Goal: Information Seeking & Learning: Learn about a topic

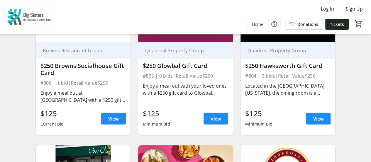
scroll to position [561, 0]
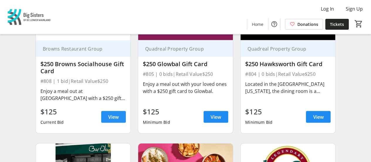
click at [116, 119] on span "View" at bounding box center [113, 116] width 11 height 7
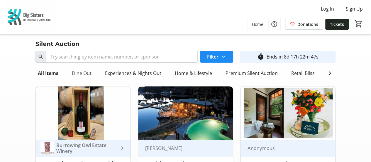
click at [77, 73] on div "Dine Out" at bounding box center [82, 73] width 24 height 12
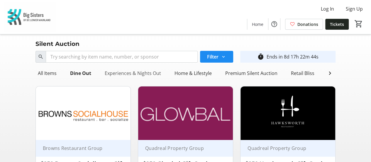
click at [118, 73] on div "Experiences & Nights Out" at bounding box center [132, 73] width 61 height 12
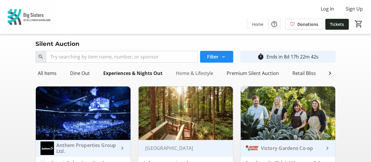
click at [195, 74] on div "Home & Lifestyle" at bounding box center [195, 73] width 42 height 12
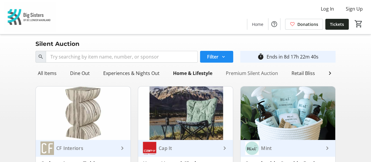
click at [243, 74] on div "Premium Silent Auction" at bounding box center [252, 73] width 57 height 12
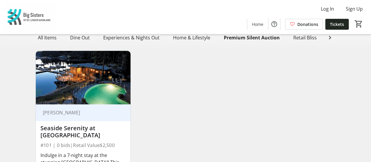
scroll to position [23, 0]
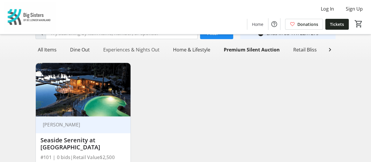
click at [124, 50] on div "Experiences & Nights Out" at bounding box center [131, 50] width 61 height 12
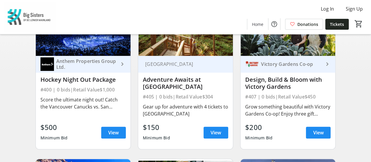
scroll to position [0, 0]
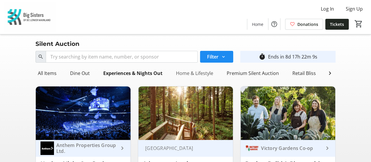
click at [194, 74] on div "Home & Lifestyle" at bounding box center [195, 73] width 42 height 12
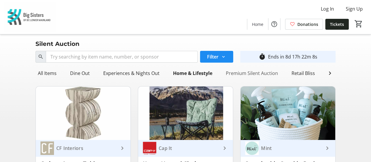
click at [262, 73] on div "Premium Silent Auction" at bounding box center [252, 73] width 57 height 12
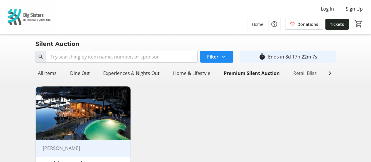
click at [298, 73] on div "Retail Bliss" at bounding box center [305, 73] width 28 height 12
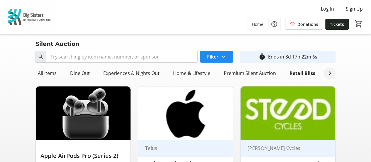
click at [331, 75] on mat-icon at bounding box center [329, 73] width 7 height 7
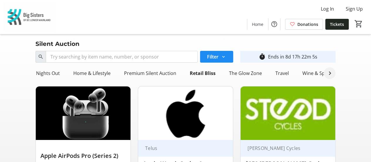
scroll to position [0, 97]
click at [286, 72] on div "Travel" at bounding box center [285, 73] width 18 height 12
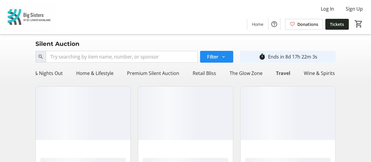
scroll to position [0, 96]
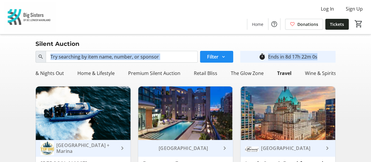
drag, startPoint x: 371, startPoint y: 34, endPoint x: 373, endPoint y: 51, distance: 16.6
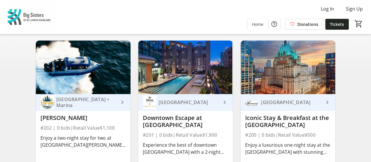
scroll to position [0, 0]
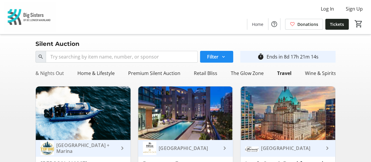
click at [49, 72] on div "Experiences & Nights Out" at bounding box center [35, 73] width 61 height 12
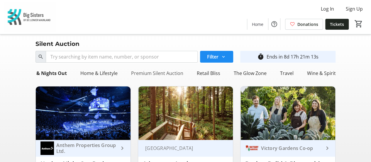
click at [157, 71] on div "Premium Silent Auction" at bounding box center [157, 73] width 57 height 12
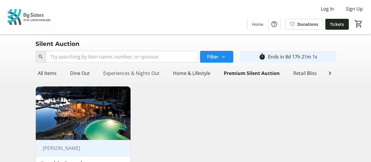
click at [135, 72] on div "Experiences & Nights Out" at bounding box center [131, 73] width 61 height 12
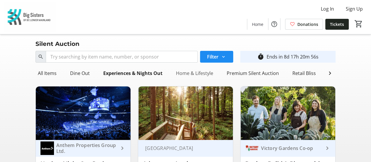
click at [189, 74] on div "Home & Lifestyle" at bounding box center [195, 73] width 42 height 12
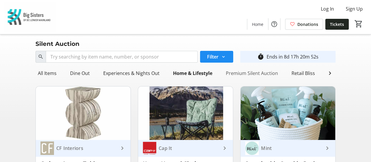
click at [250, 75] on div "Premium Silent Auction" at bounding box center [252, 73] width 57 height 12
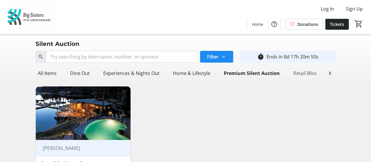
click at [310, 71] on div "Retail Bliss" at bounding box center [305, 73] width 28 height 12
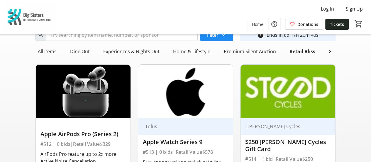
scroll to position [2, 0]
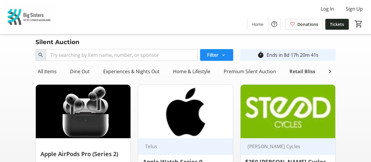
click at [306, 71] on div "Retail Bliss" at bounding box center [302, 71] width 31 height 12
drag, startPoint x: 309, startPoint y: 70, endPoint x: 305, endPoint y: 70, distance: 4.1
click at [309, 70] on div "Retail Bliss" at bounding box center [302, 71] width 31 height 12
click at [309, 71] on div "Retail Bliss" at bounding box center [302, 71] width 31 height 12
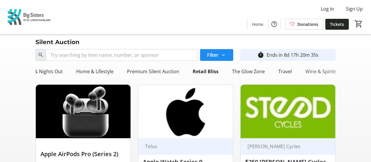
click at [312, 69] on div "Wine & Spirits" at bounding box center [321, 71] width 36 height 12
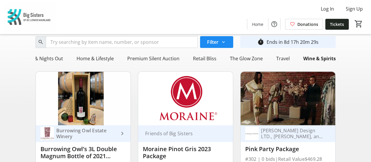
scroll to position [0, 0]
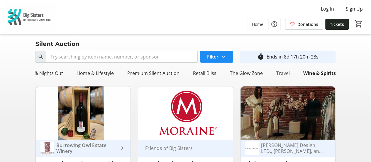
click at [279, 72] on div "Travel" at bounding box center [283, 73] width 18 height 12
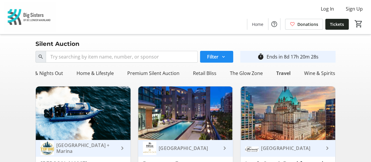
scroll to position [0, 96]
click at [249, 72] on div "The Glow Zone" at bounding box center [248, 73] width 38 height 12
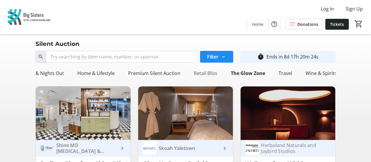
click at [202, 74] on div "Retail Bliss" at bounding box center [206, 73] width 28 height 12
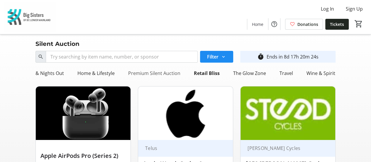
click at [161, 75] on div "Premium Silent Auction" at bounding box center [154, 73] width 57 height 12
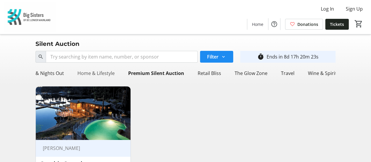
click at [100, 74] on div "Home & Lifestyle" at bounding box center [96, 73] width 42 height 12
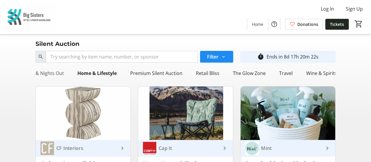
click at [54, 74] on div "Experiences & Nights Out" at bounding box center [35, 73] width 61 height 12
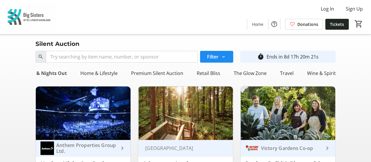
click at [54, 74] on div "Experiences & Nights Out" at bounding box center [37, 73] width 64 height 12
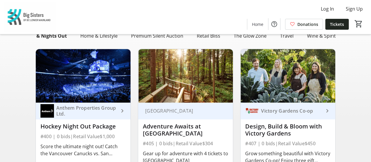
scroll to position [0, 0]
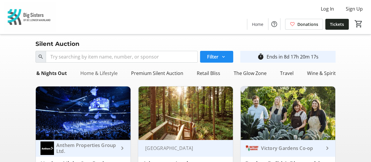
click at [101, 72] on div "Home & Lifestyle" at bounding box center [99, 73] width 42 height 12
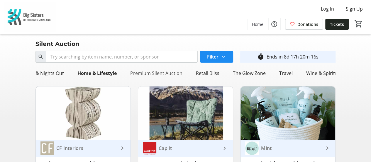
click at [145, 71] on div "Premium Silent Auction" at bounding box center [156, 73] width 57 height 12
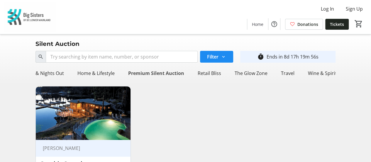
click at [136, 78] on div "Premium Silent Auction" at bounding box center [156, 73] width 61 height 12
click at [261, 24] on span "Home" at bounding box center [257, 24] width 11 height 6
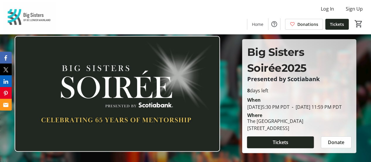
click at [185, 86] on img at bounding box center [117, 94] width 205 height 116
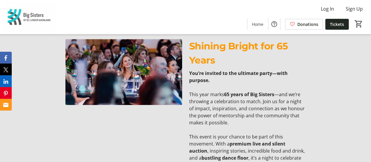
scroll to position [66, 0]
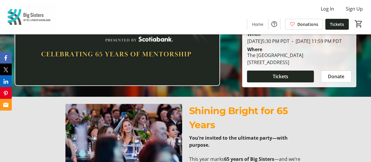
click at [170, 55] on img at bounding box center [117, 28] width 205 height 116
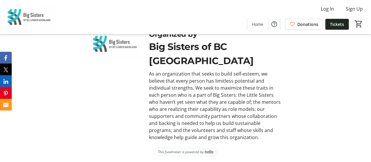
scroll to position [1818, 0]
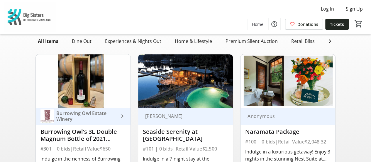
scroll to position [1, 0]
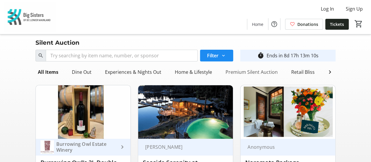
click at [246, 72] on div "Premium Silent Auction" at bounding box center [251, 72] width 57 height 12
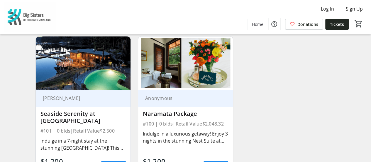
scroll to position [0, 0]
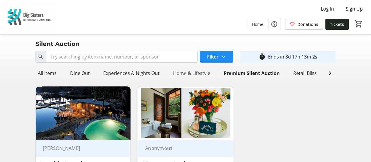
click at [194, 74] on div "Home & Lifestyle" at bounding box center [192, 73] width 42 height 12
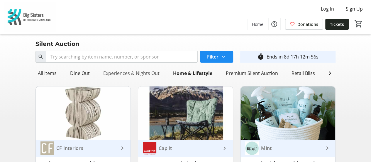
click at [136, 74] on div "Experiences & Nights Out" at bounding box center [131, 73] width 61 height 12
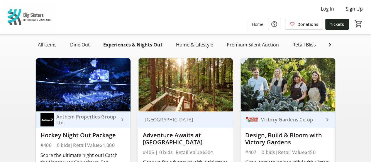
scroll to position [27, 0]
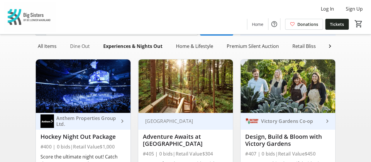
click at [82, 45] on div "Dine Out" at bounding box center [80, 46] width 24 height 12
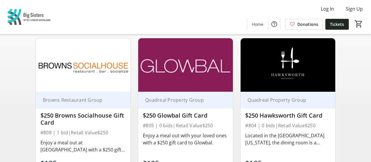
scroll to position [0, 0]
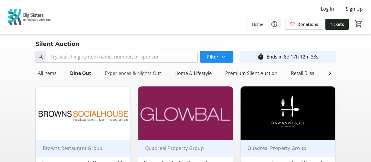
click at [121, 73] on div "Experiences & Nights Out" at bounding box center [132, 73] width 61 height 12
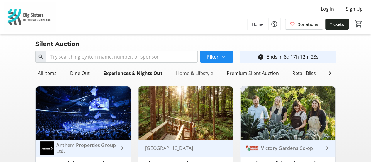
click at [193, 73] on div "Home & Lifestyle" at bounding box center [195, 73] width 42 height 12
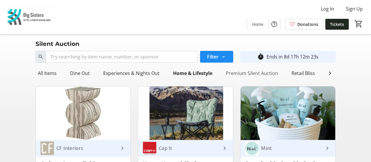
click at [258, 74] on div "Premium Silent Auction" at bounding box center [252, 73] width 57 height 12
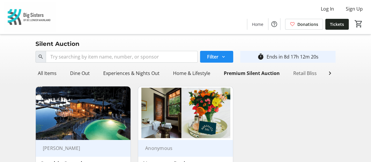
click at [302, 73] on div "Retail Bliss" at bounding box center [305, 73] width 28 height 12
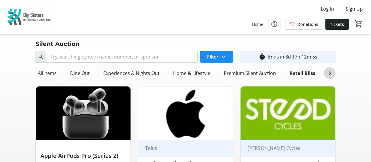
click at [329, 75] on mat-icon at bounding box center [329, 73] width 7 height 7
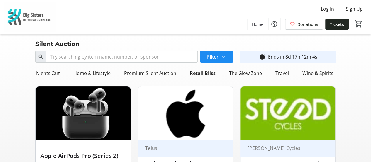
scroll to position [0, 97]
click at [249, 73] on div "The Glow Zone" at bounding box center [249, 73] width 38 height 12
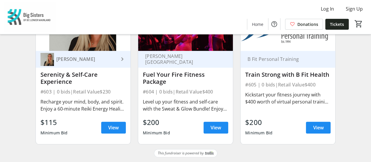
scroll to position [0, 0]
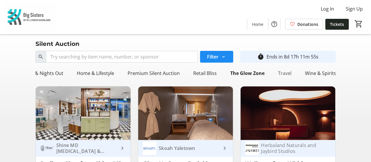
click at [284, 74] on div "Travel" at bounding box center [285, 73] width 18 height 12
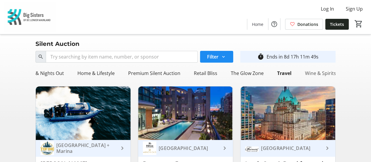
click at [313, 75] on div "Wine & Spirits" at bounding box center [321, 73] width 36 height 12
